Goal: Answer question/provide support

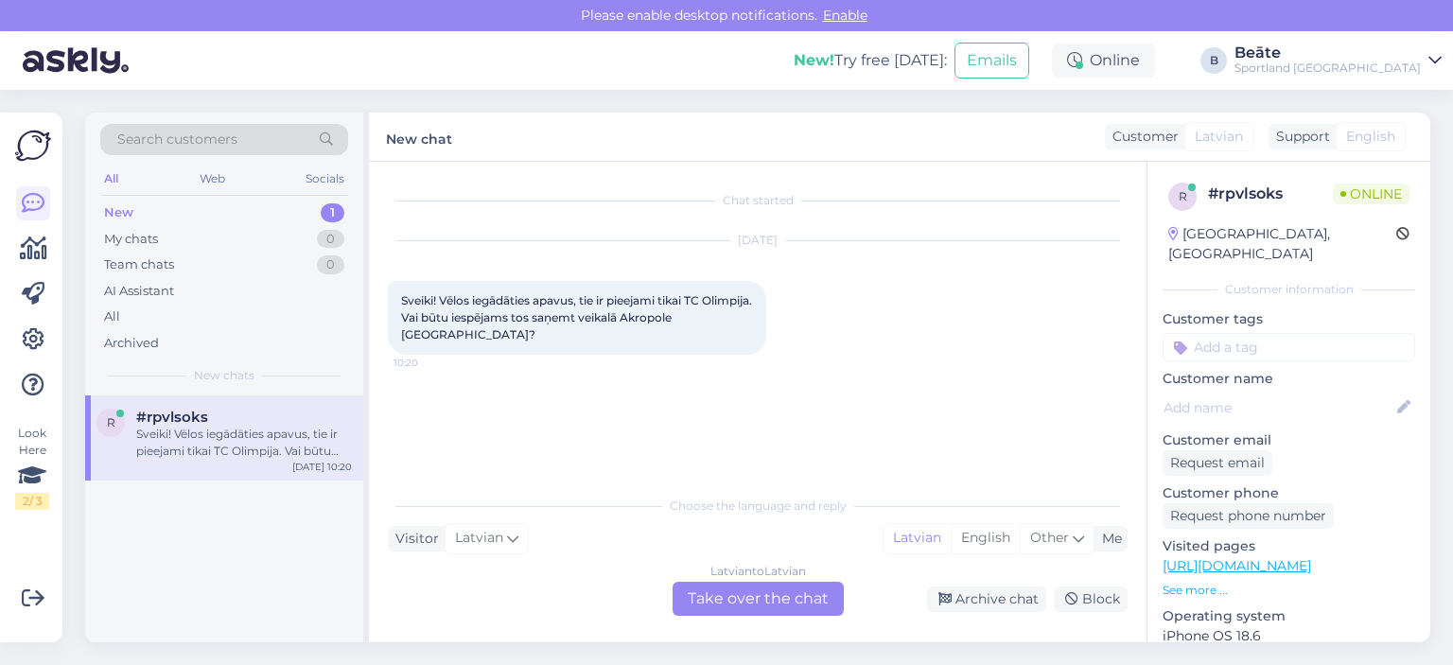
click at [749, 597] on div "Latvian to Latvian Take over the chat" at bounding box center [758, 599] width 171 height 34
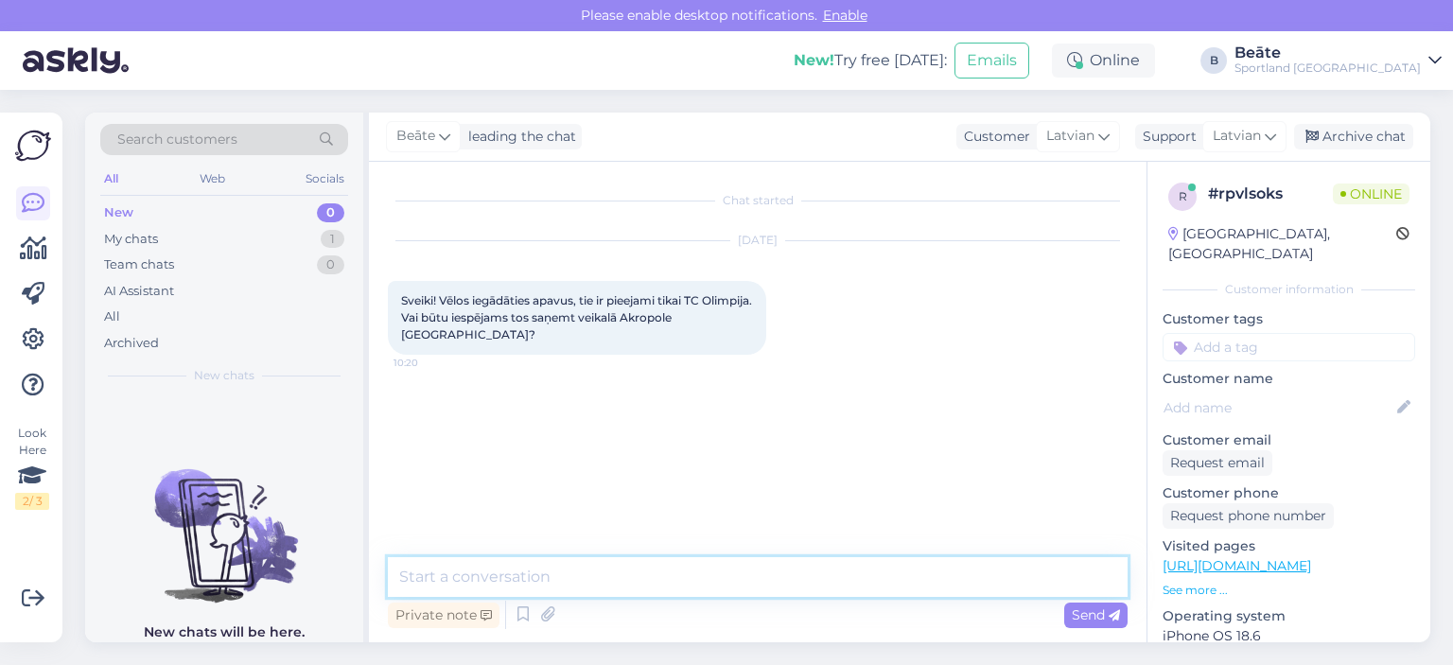
click at [749, 576] on textarea at bounding box center [758, 577] width 740 height 40
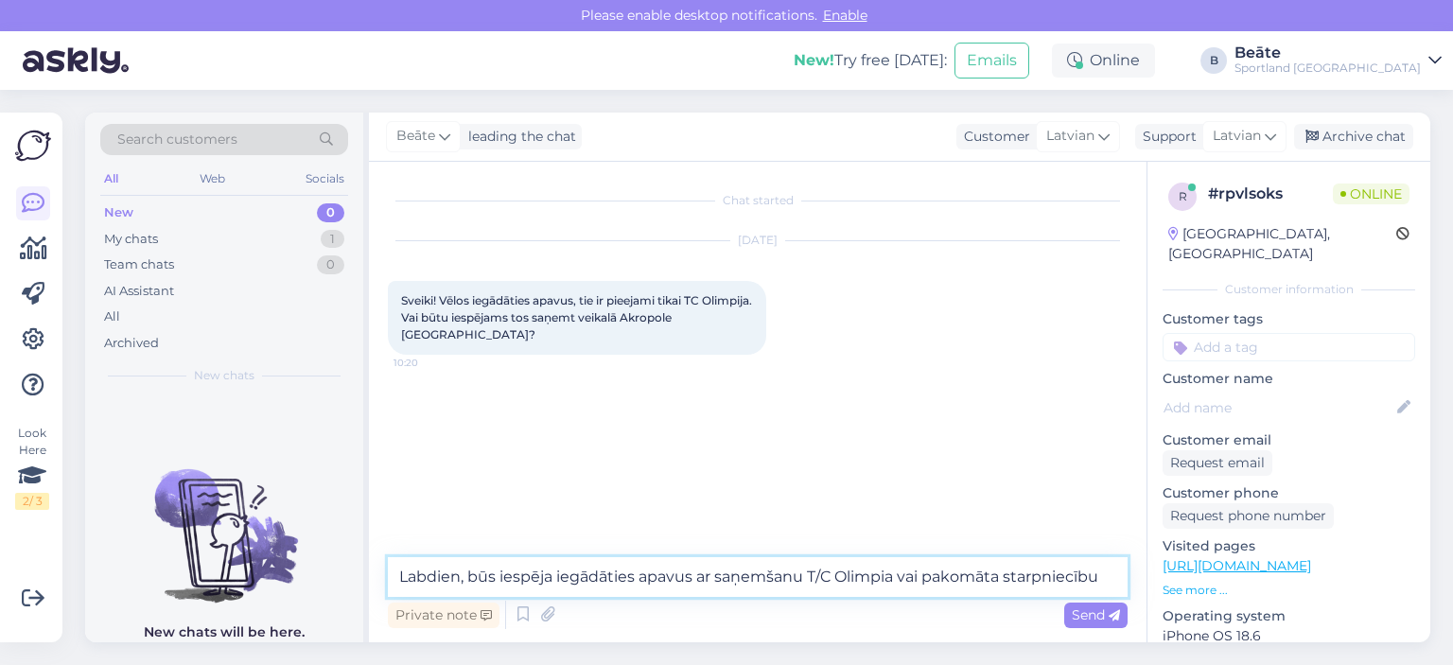
type textarea "Labdien, būs iespēja iegādāties apavus ar saņemšanu T/C Olimpia vai pakomāta st…"
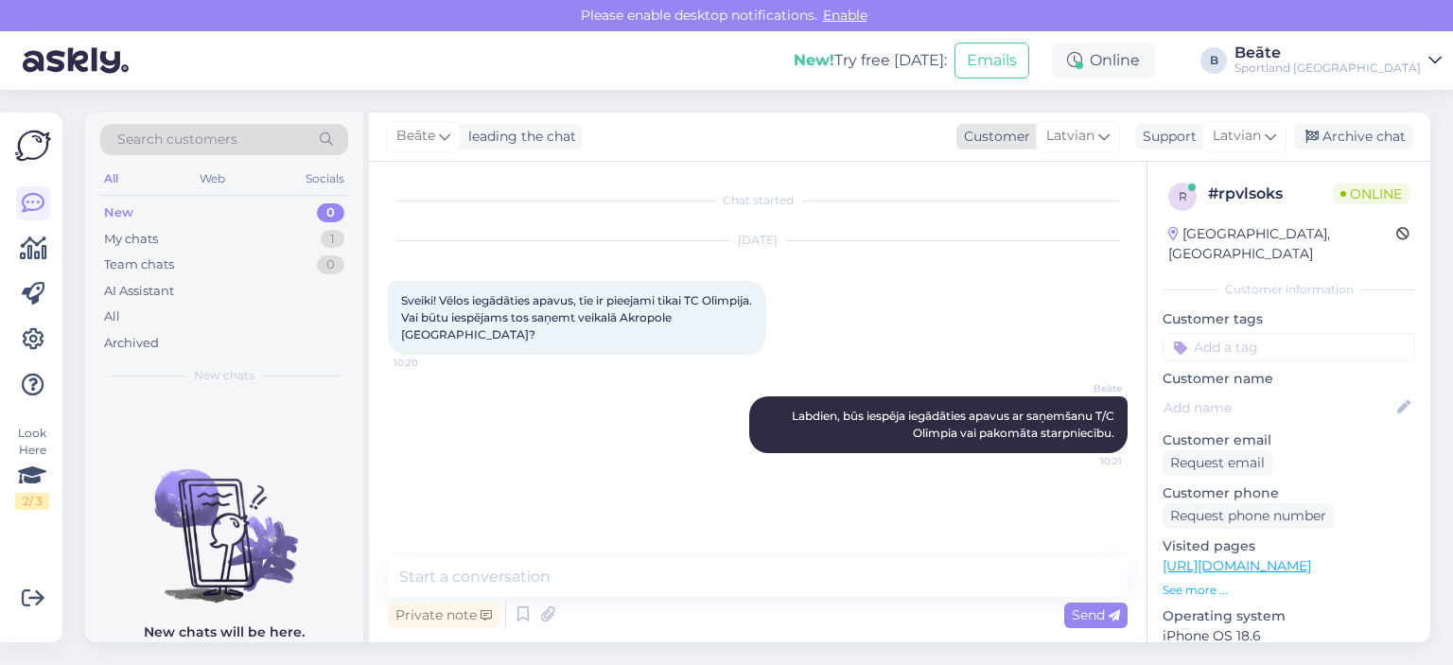
drag, startPoint x: 1351, startPoint y: 143, endPoint x: 1096, endPoint y: 143, distance: 255.5
click at [1352, 143] on div "Archive chat" at bounding box center [1353, 137] width 119 height 26
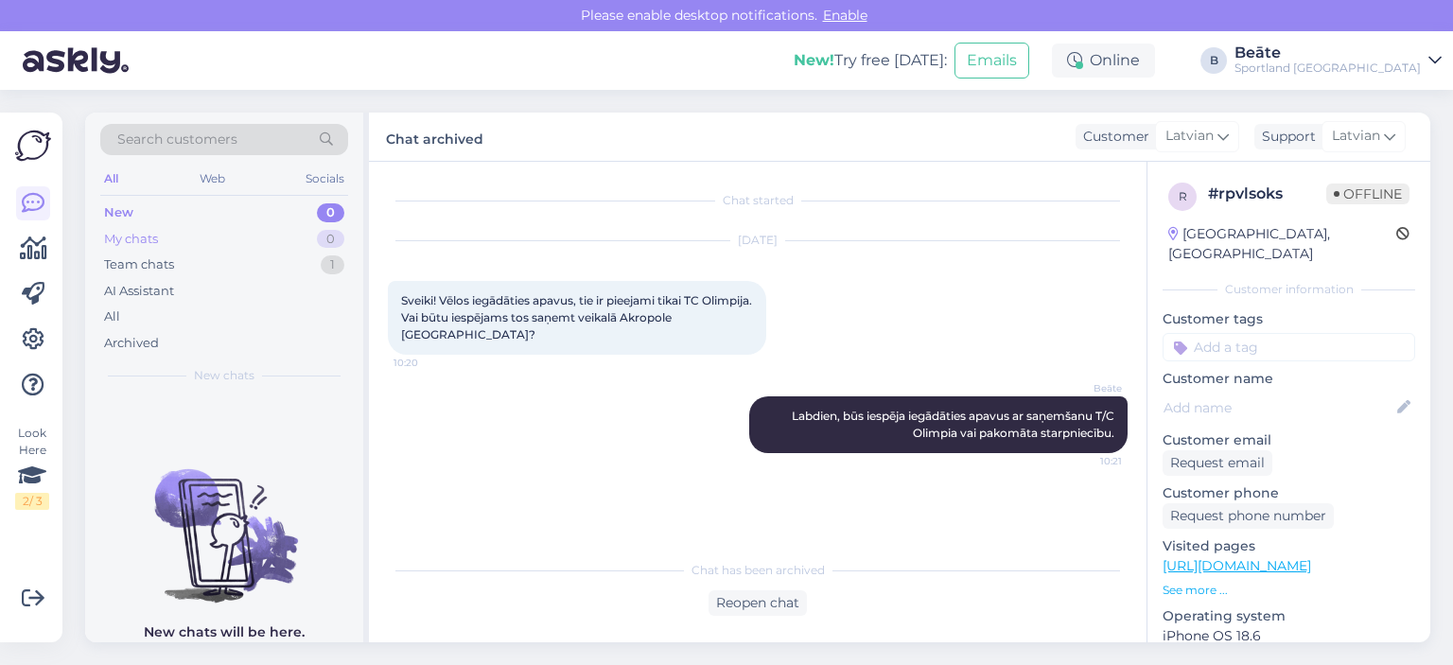
click at [184, 232] on div "My chats 0" at bounding box center [224, 239] width 248 height 26
click at [162, 215] on div "New 0" at bounding box center [224, 213] width 248 height 26
click at [142, 291] on div "AI Assistant" at bounding box center [139, 291] width 70 height 19
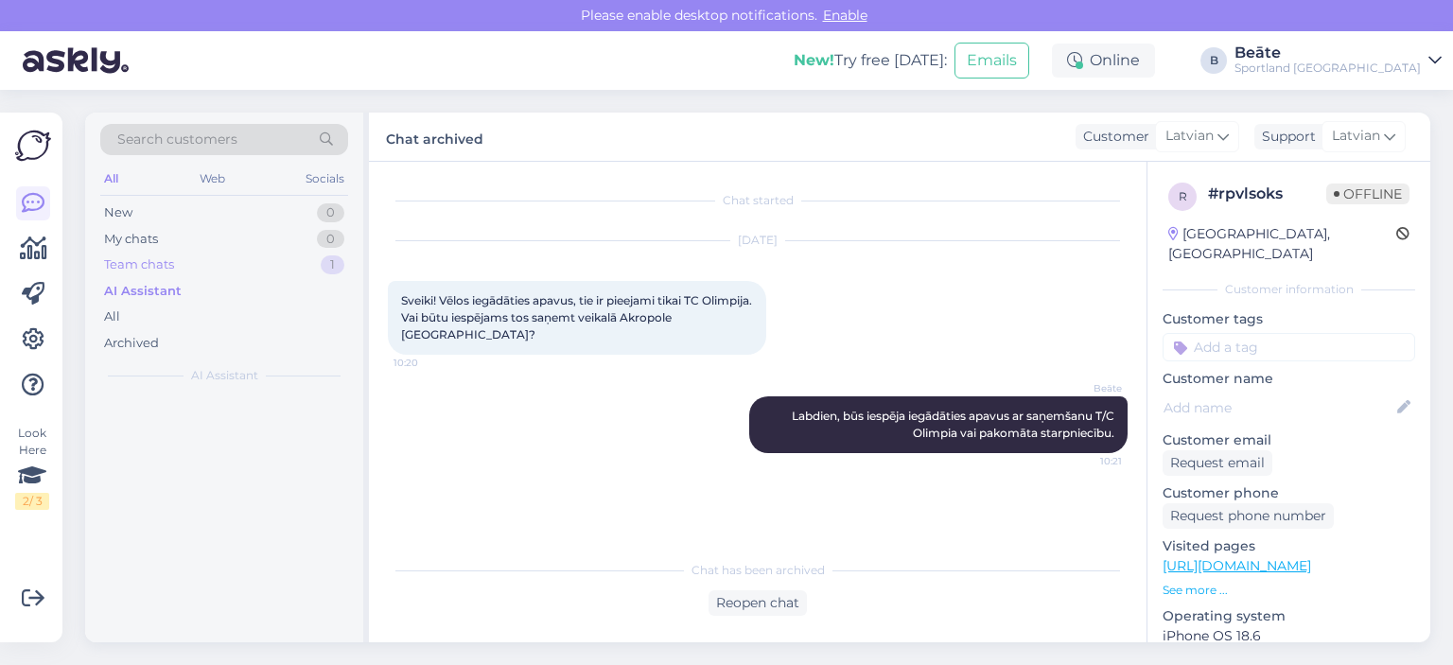
click at [140, 260] on div "Team chats" at bounding box center [139, 264] width 70 height 19
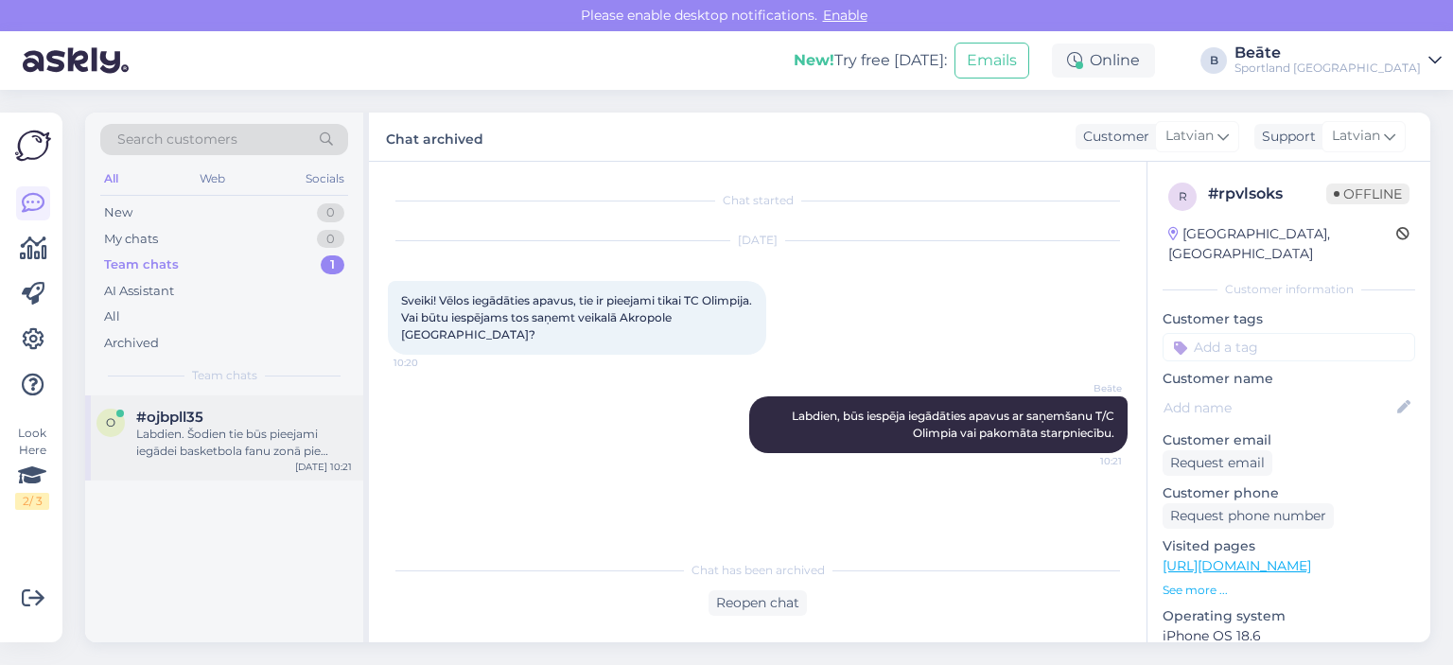
click at [220, 426] on div "Labdien. Šodien tie būs pieejami iegādei basketbola fanu zonā pie [GEOGRAPHIC_D…" at bounding box center [244, 443] width 216 height 34
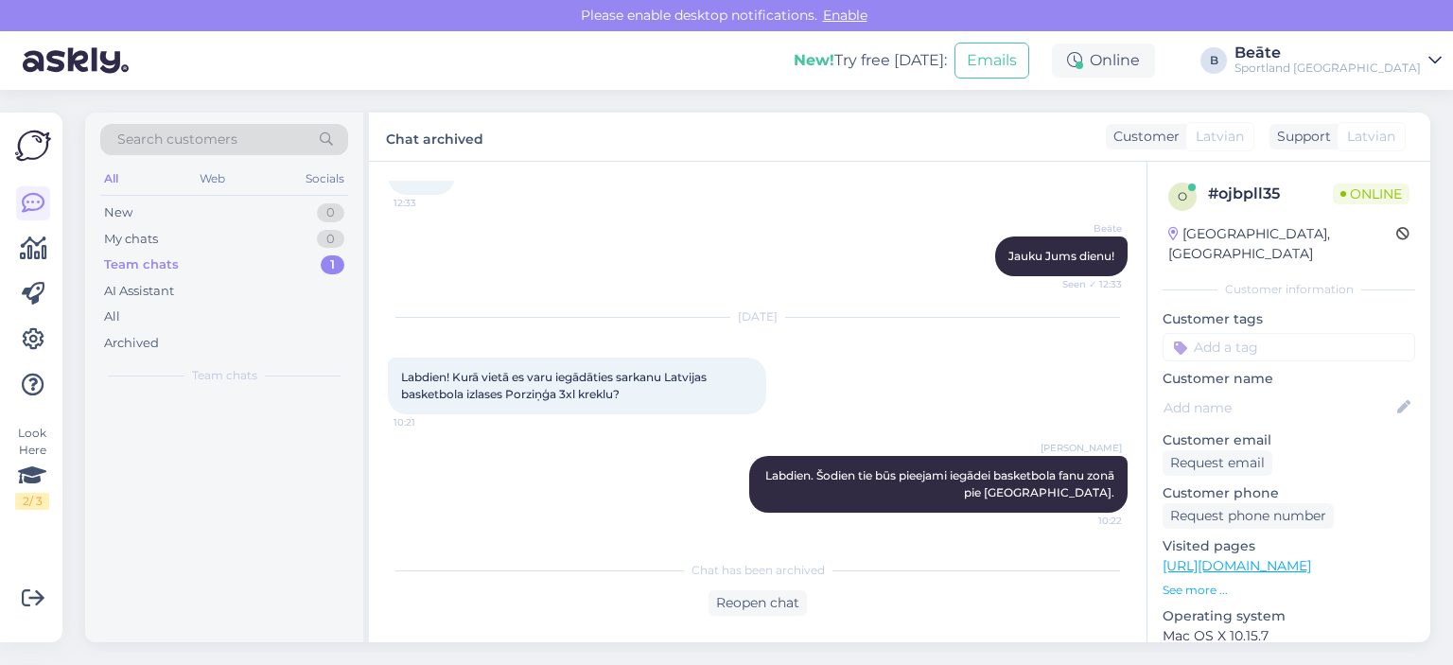
scroll to position [519, 0]
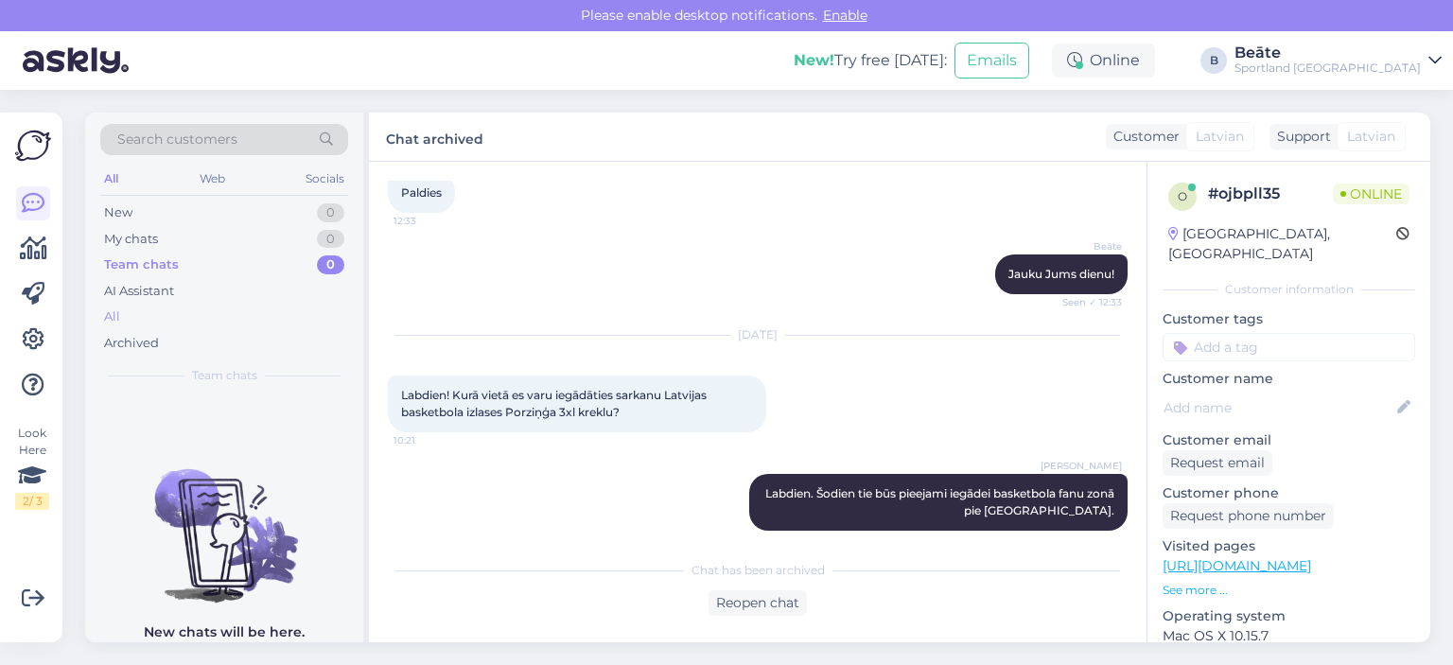
click at [121, 309] on div "All" at bounding box center [224, 317] width 248 height 26
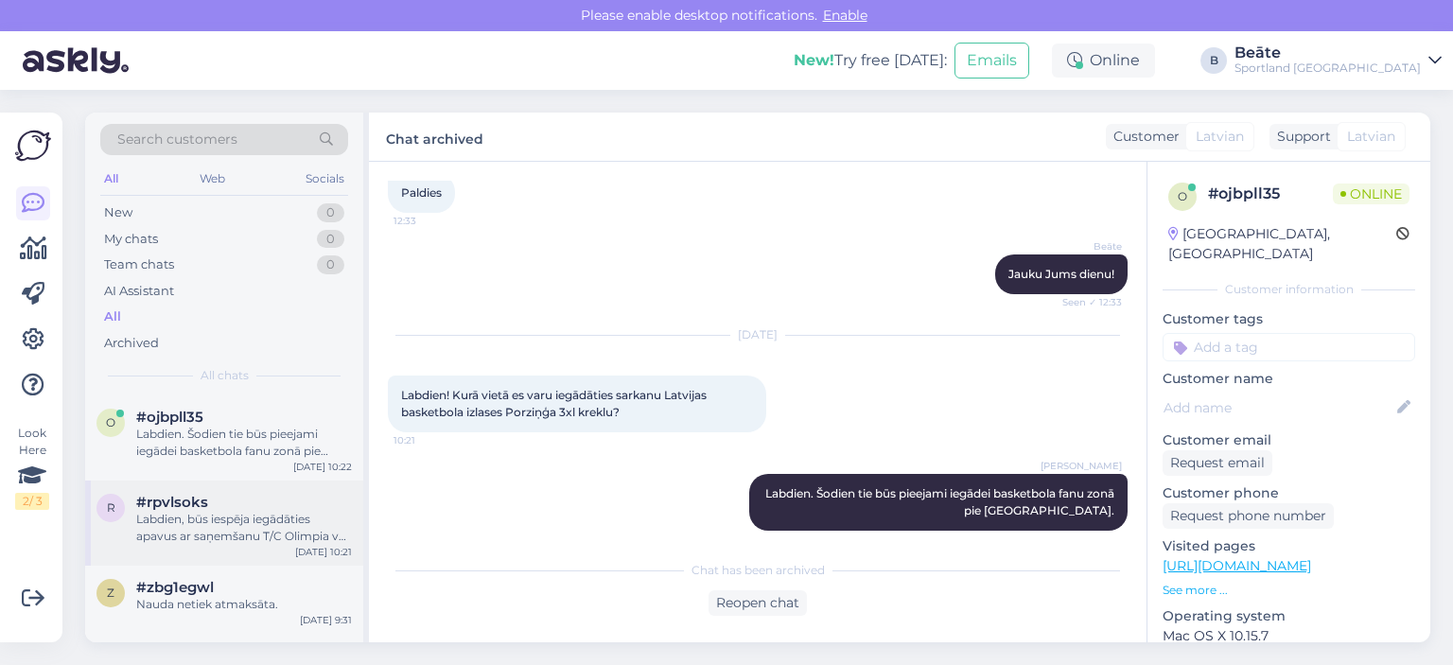
click at [227, 503] on div "#rpvlsoks" at bounding box center [244, 502] width 216 height 17
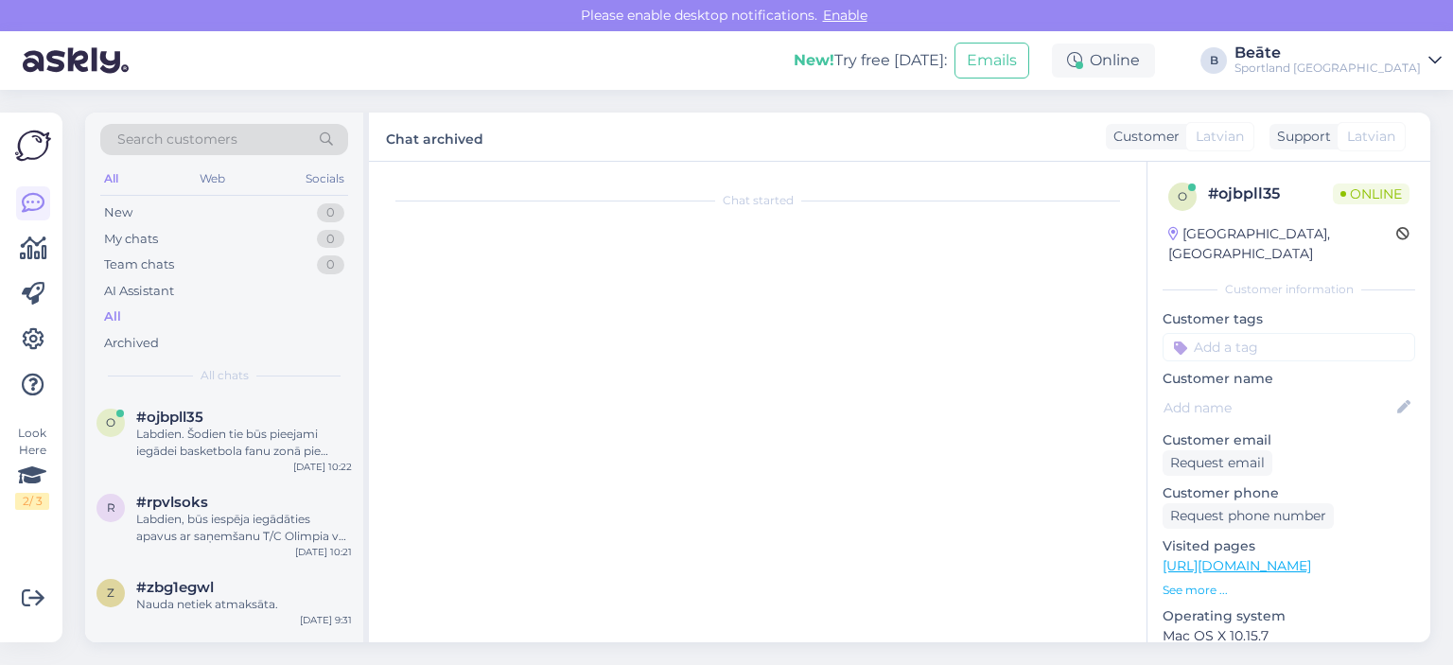
scroll to position [0, 0]
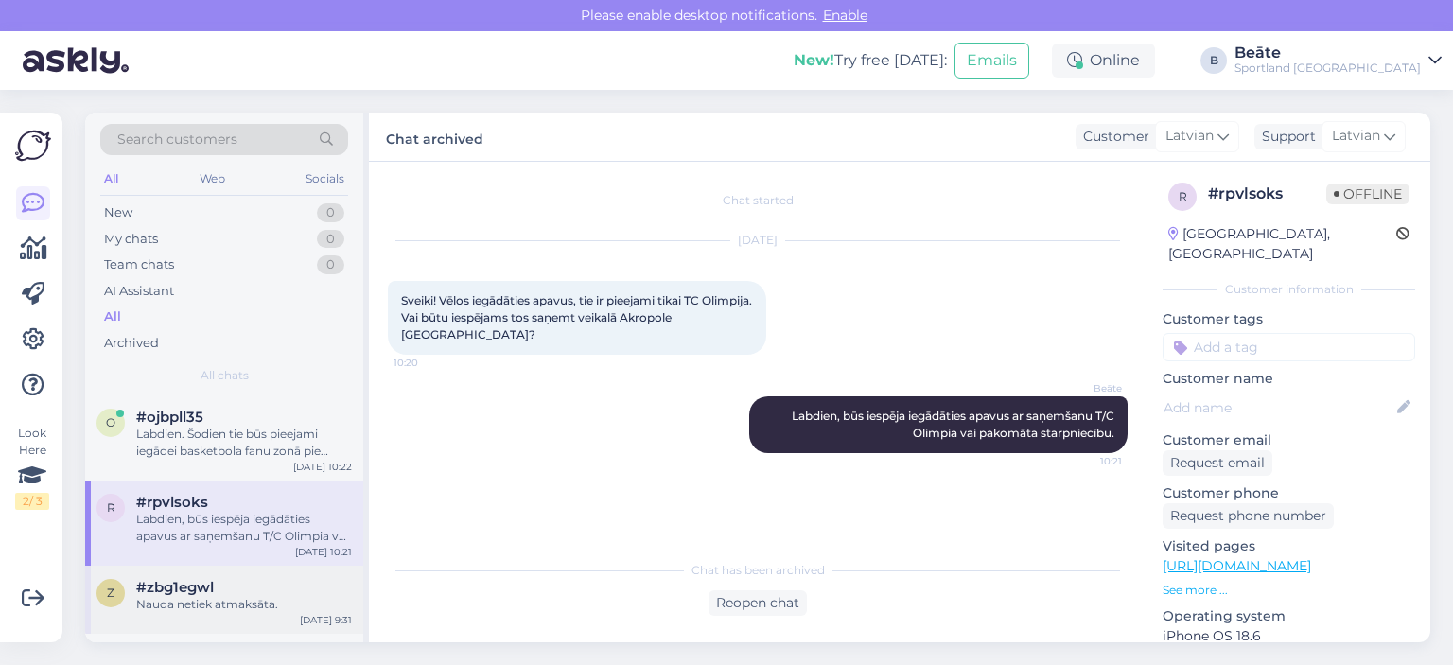
click at [252, 603] on div "Nauda netiek atmaksāta." at bounding box center [244, 604] width 216 height 17
